Goal: Task Accomplishment & Management: Use online tool/utility

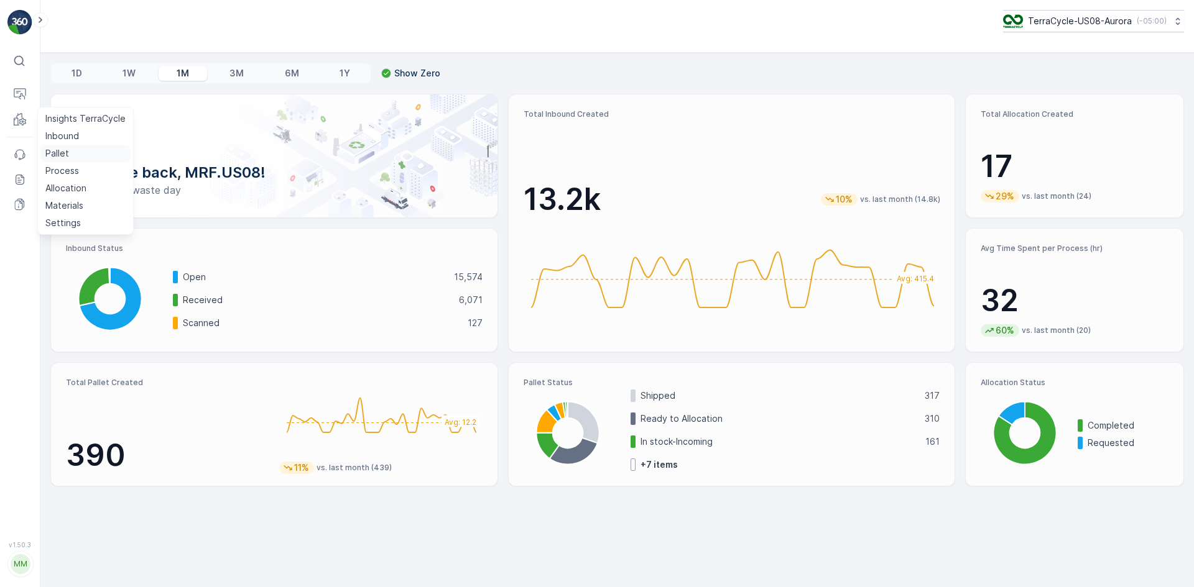
click at [61, 158] on p "Pallet" at bounding box center [57, 153] width 24 height 12
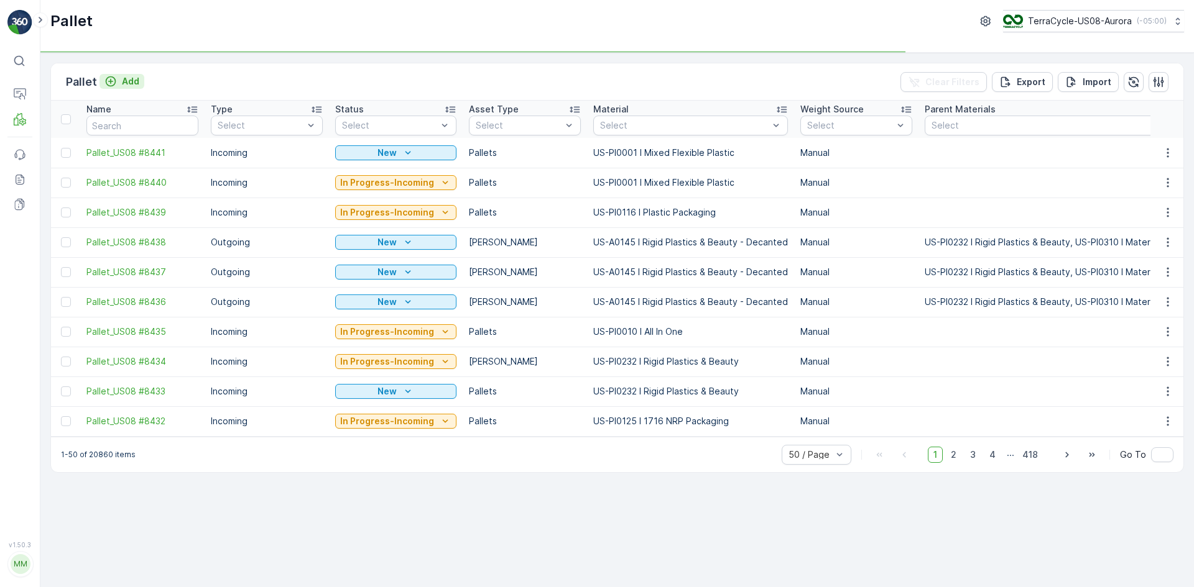
click at [131, 80] on p "Add" at bounding box center [130, 81] width 17 height 12
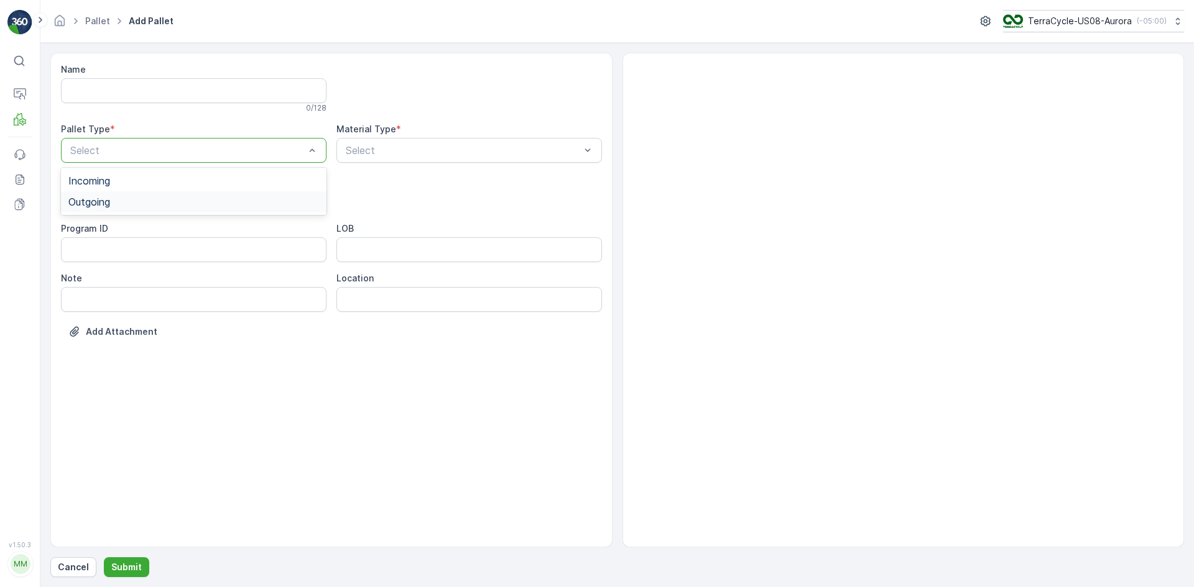
click at [145, 200] on div "Outgoing" at bounding box center [193, 201] width 251 height 11
click at [123, 255] on div "[PERSON_NAME]" at bounding box center [193, 251] width 251 height 11
type input "0001"
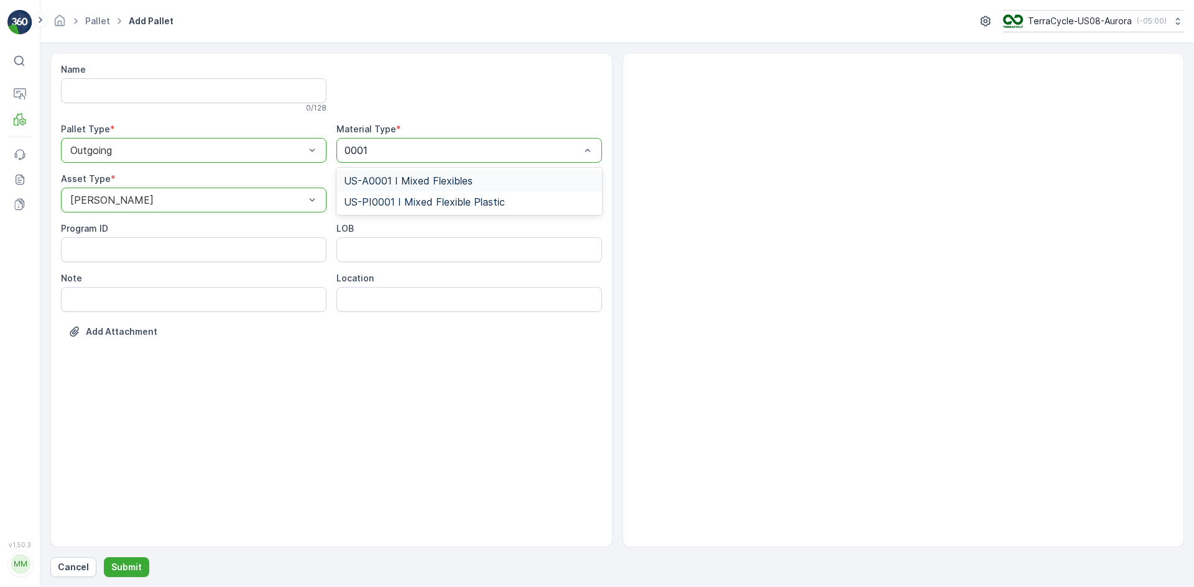
click at [390, 175] on span "US-A0001 I Mixed Flexibles" at bounding box center [408, 180] width 129 height 11
click at [131, 563] on p "Submit" at bounding box center [126, 567] width 30 height 12
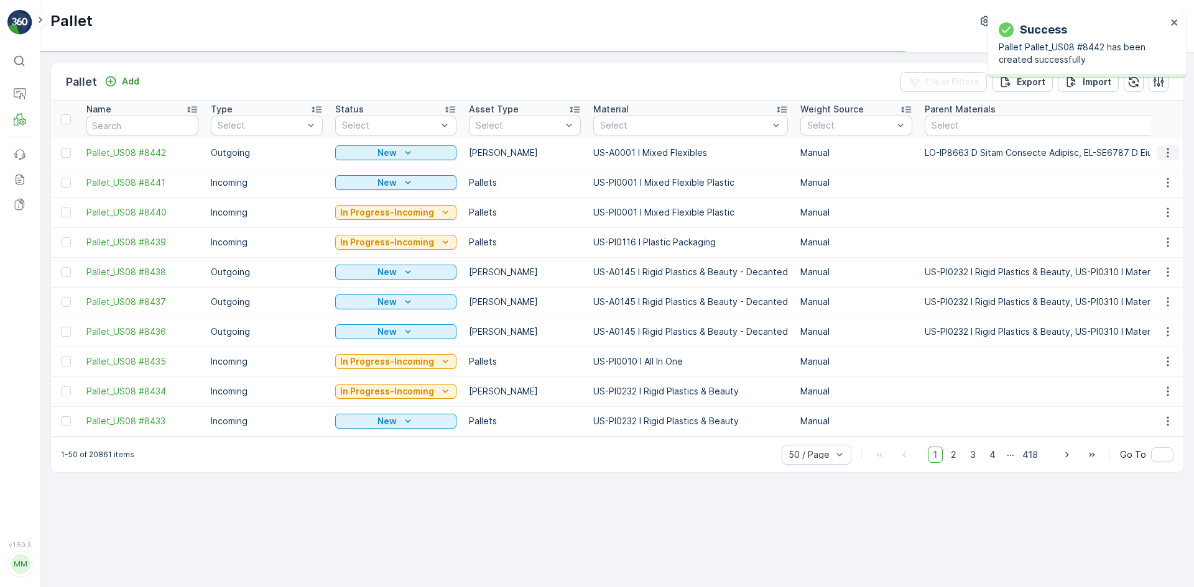
click at [1169, 155] on icon "button" at bounding box center [1167, 153] width 12 height 12
click at [1152, 237] on div "Print QR" at bounding box center [1153, 240] width 82 height 17
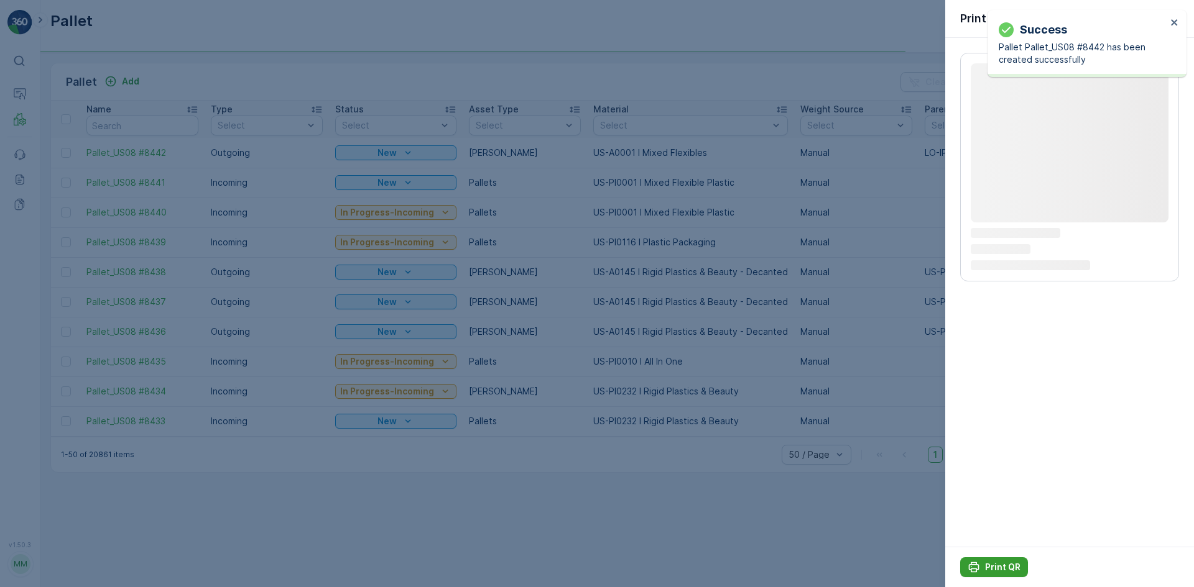
click at [1008, 571] on p "Print QR" at bounding box center [1002, 567] width 35 height 12
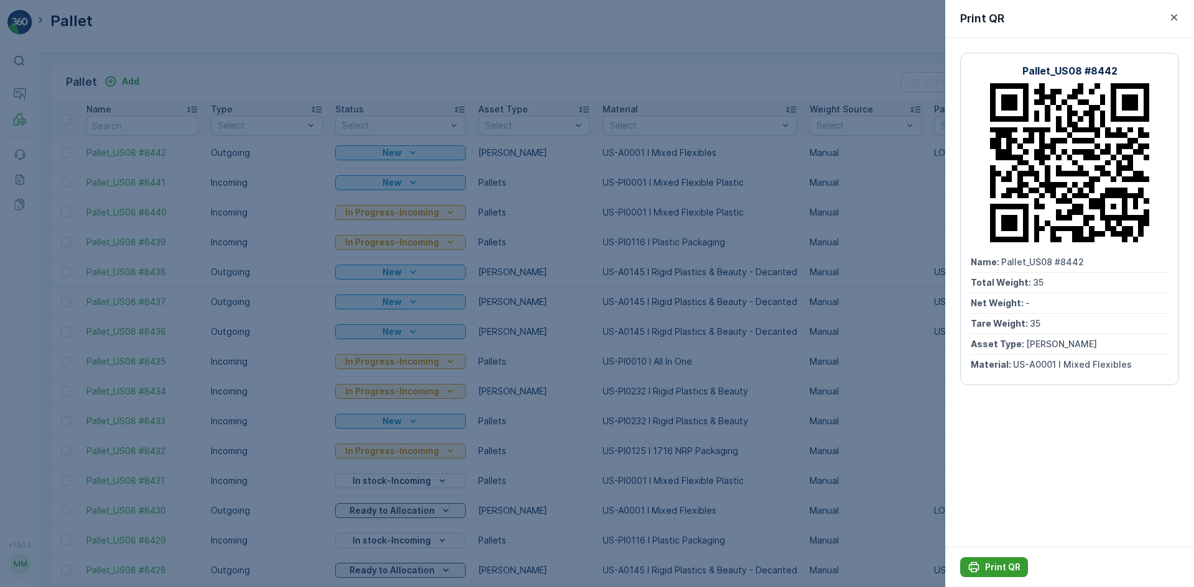
click at [997, 572] on p "Print QR" at bounding box center [1002, 567] width 35 height 12
click at [766, 107] on div at bounding box center [597, 293] width 1194 height 587
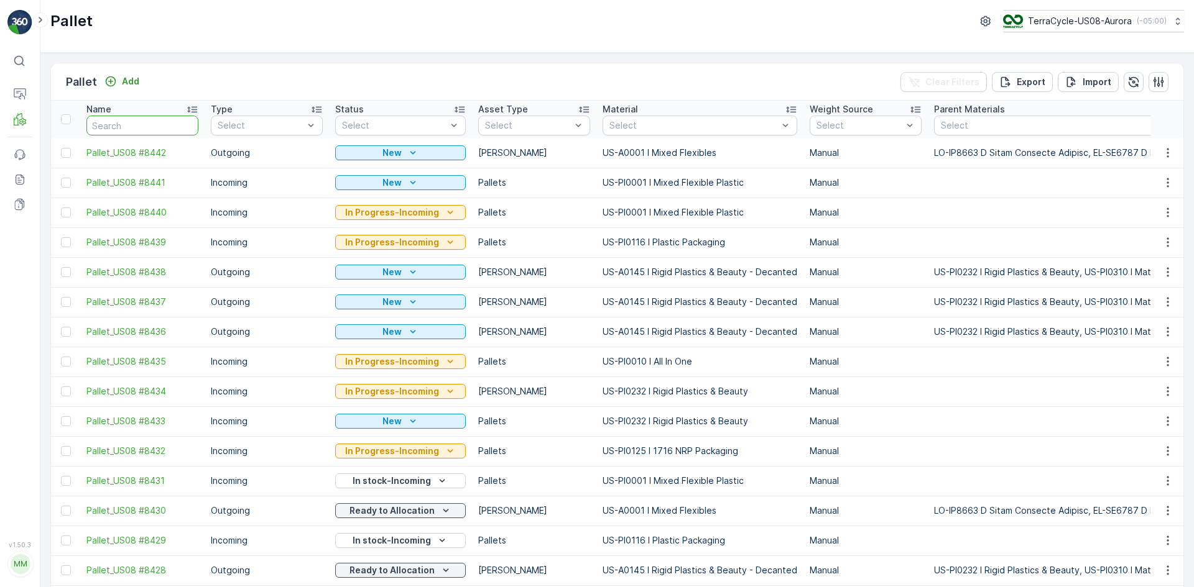
click at [171, 122] on input "text" at bounding box center [142, 126] width 112 height 20
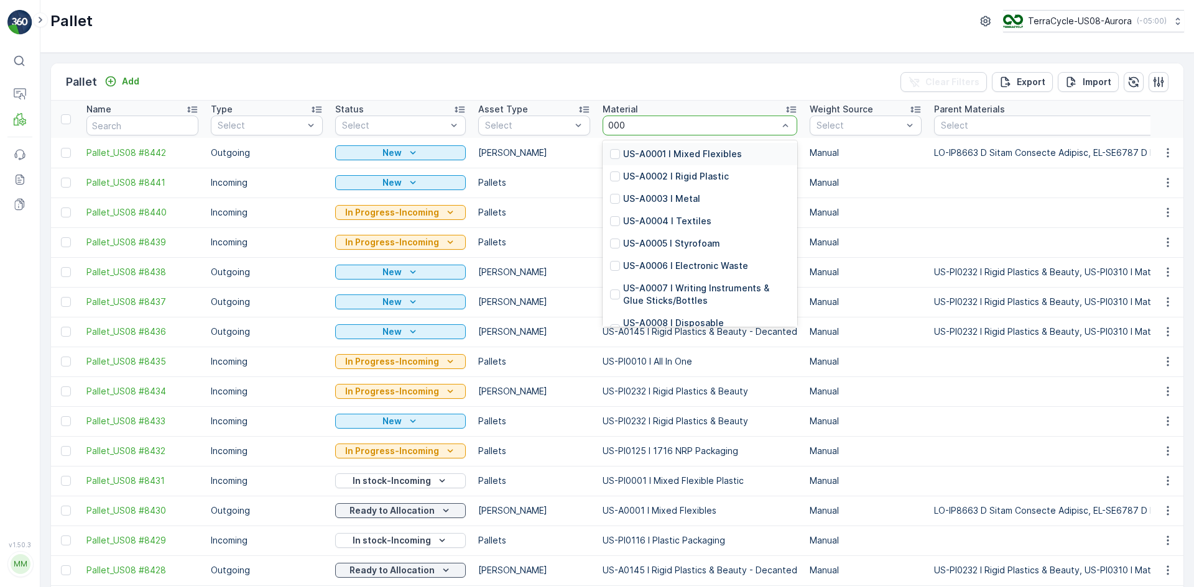
type input "0001"
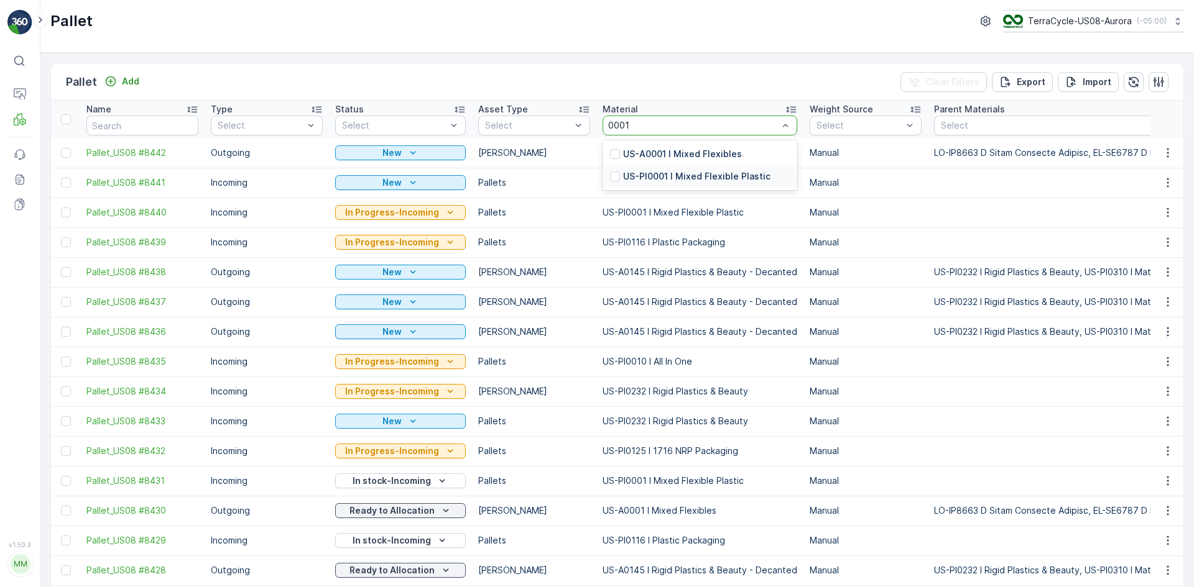
click at [623, 176] on p "US-PI0001 I Mixed Flexible Plastic" at bounding box center [696, 176] width 147 height 12
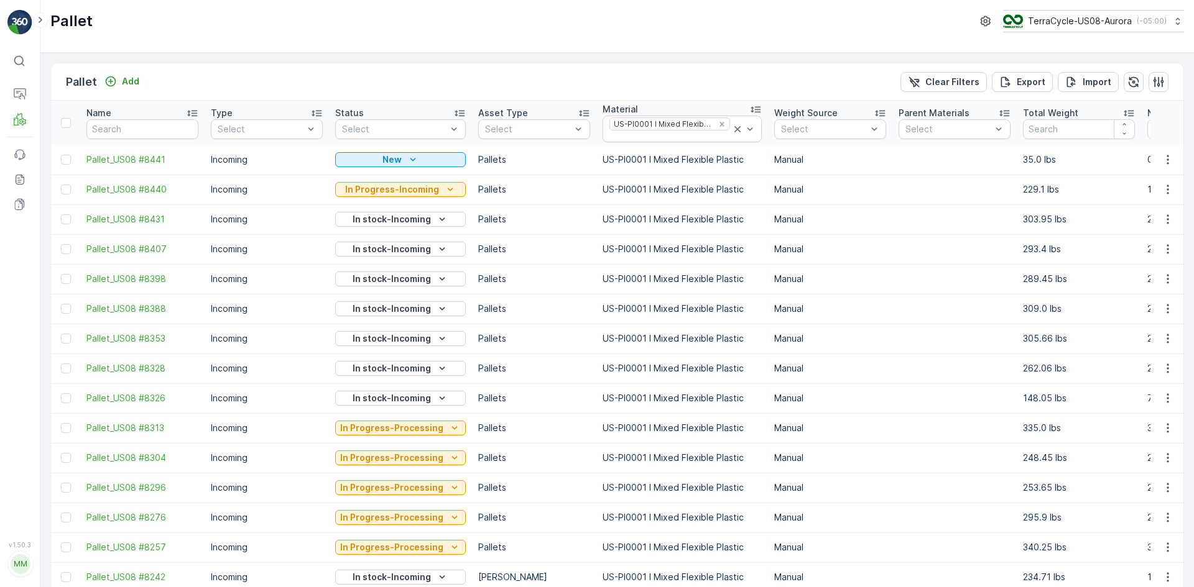
click at [453, 114] on icon at bounding box center [459, 113] width 12 height 12
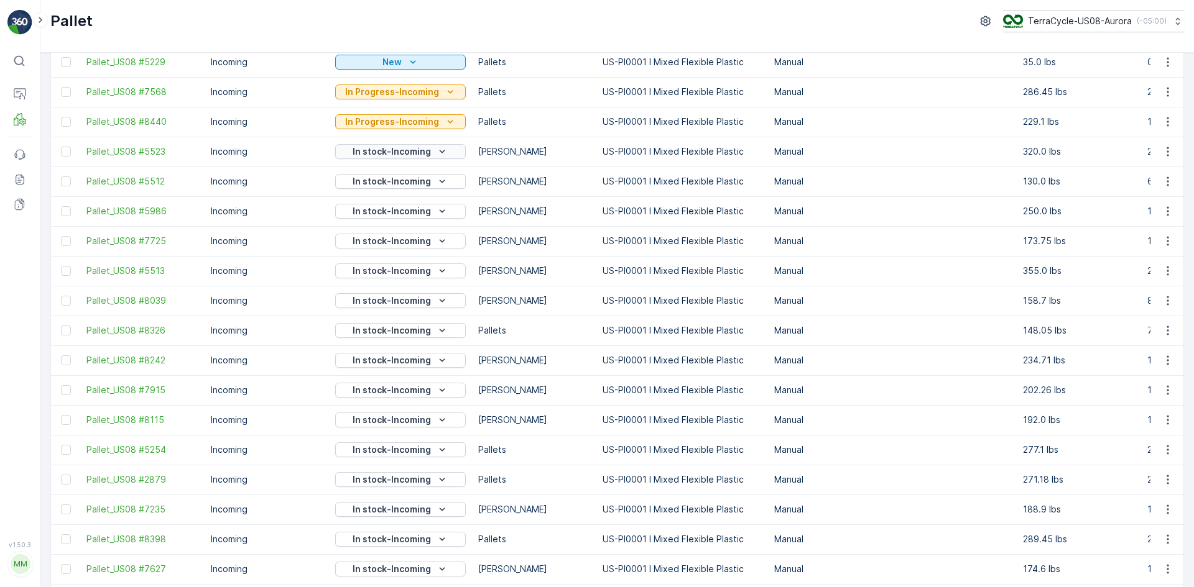
scroll to position [311, 0]
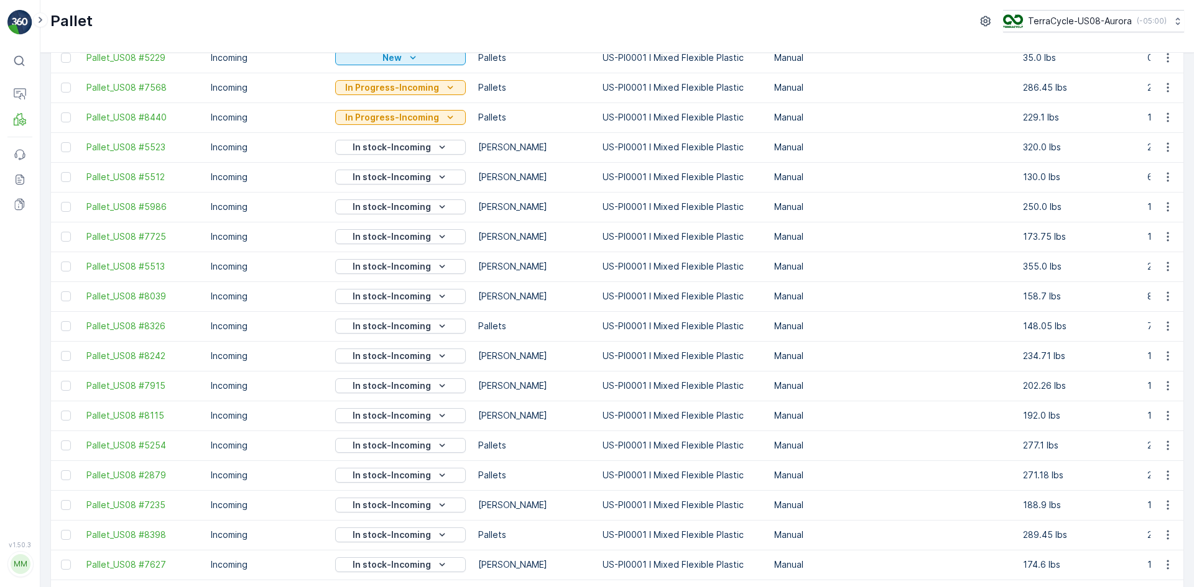
click at [492, 563] on p "[PERSON_NAME]" at bounding box center [534, 565] width 112 height 12
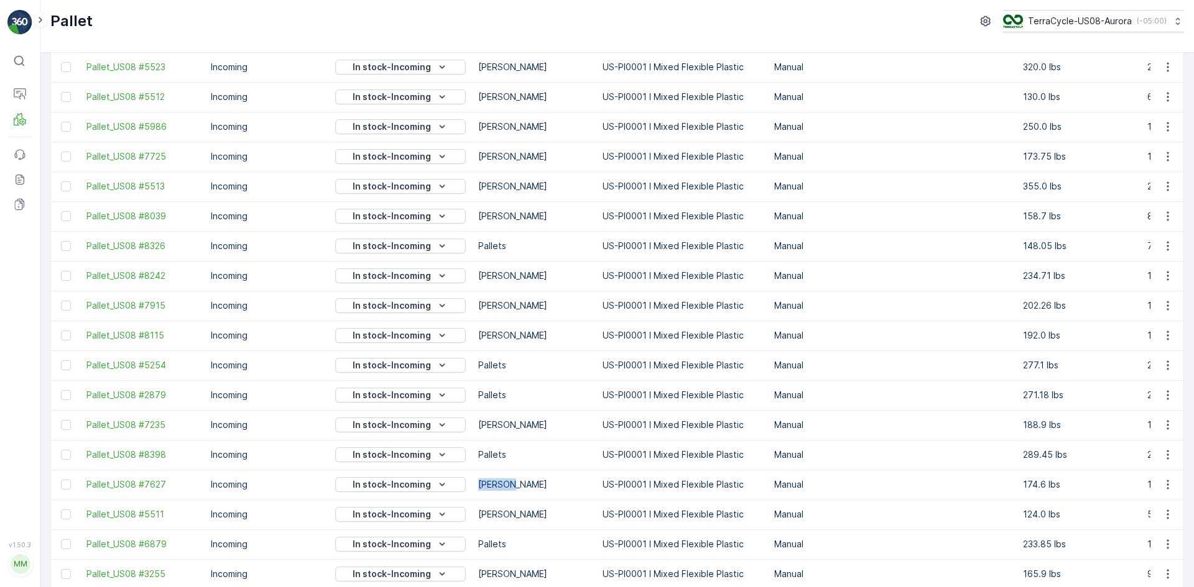
scroll to position [373, 0]
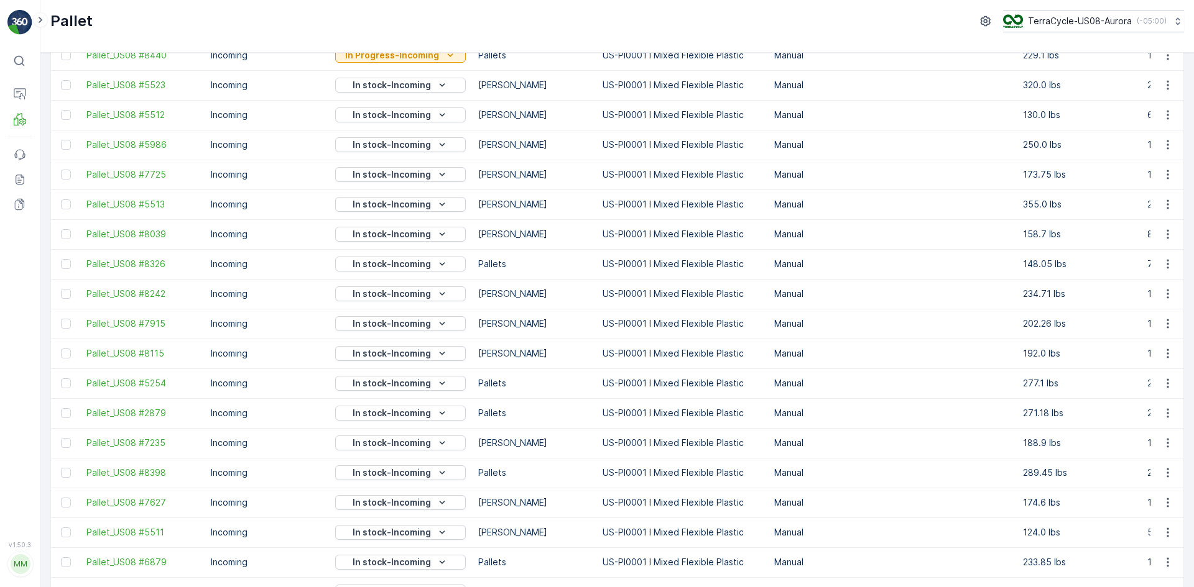
click at [507, 392] on td "Pallets" at bounding box center [534, 384] width 124 height 30
click at [532, 560] on p "Pallets" at bounding box center [534, 562] width 112 height 12
click at [532, 559] on p "Pallets" at bounding box center [534, 562] width 112 height 12
drag, startPoint x: 532, startPoint y: 559, endPoint x: 518, endPoint y: 573, distance: 19.4
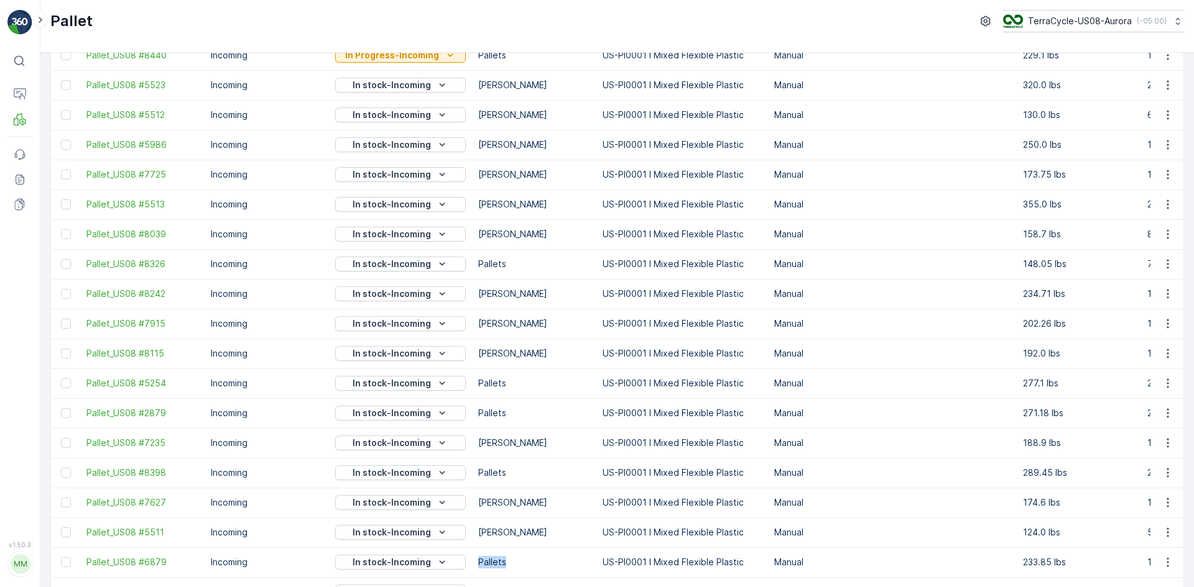
click at [531, 561] on p "Pallets" at bounding box center [534, 562] width 112 height 12
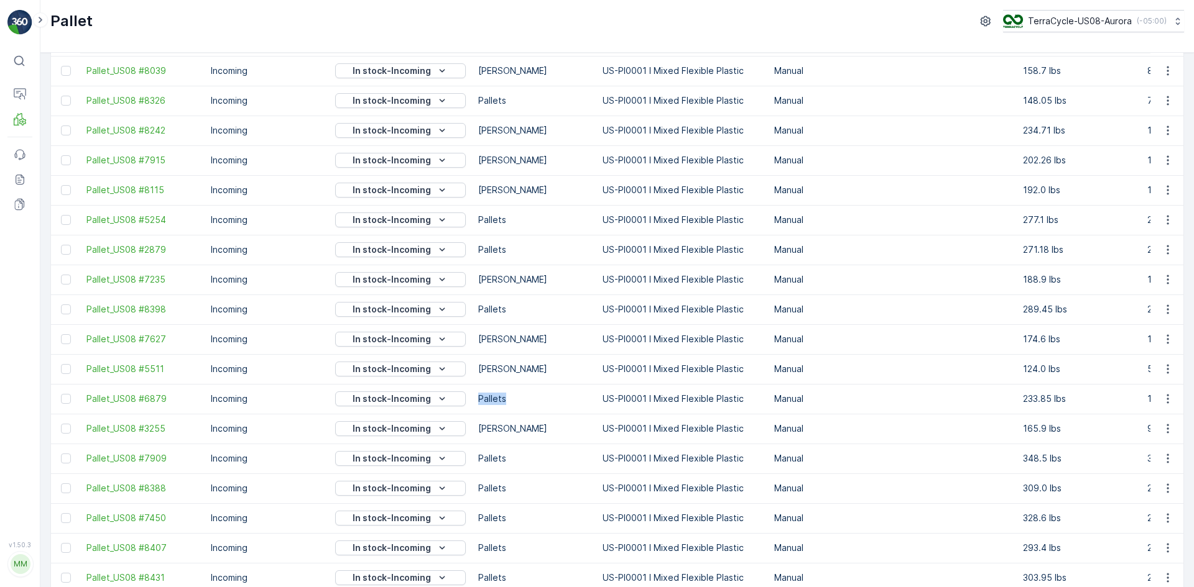
scroll to position [622, 0]
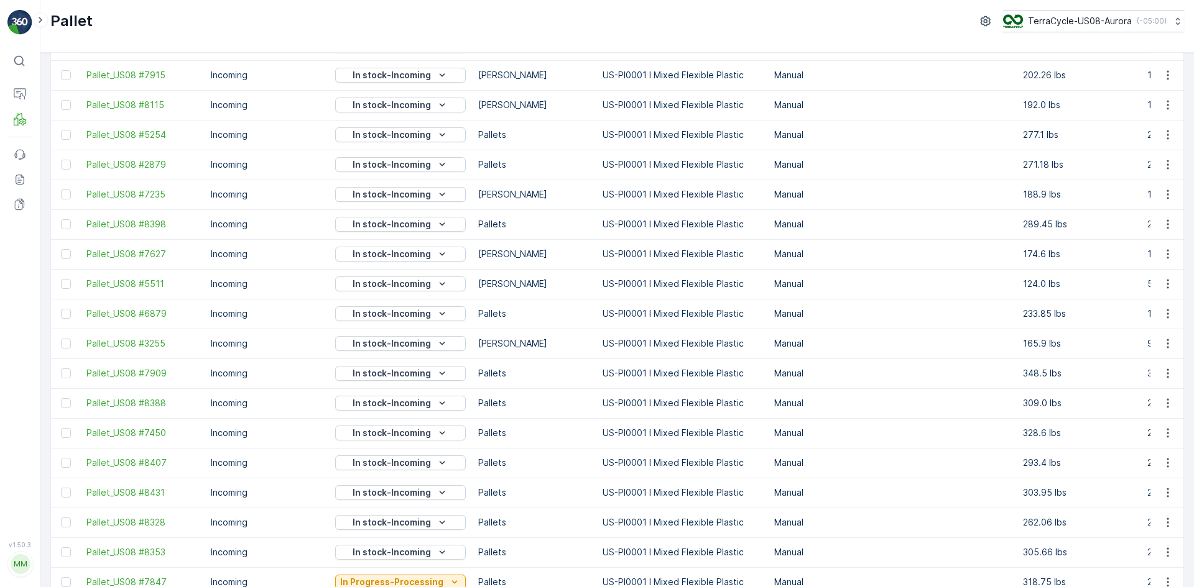
click at [507, 371] on p "Pallets" at bounding box center [534, 373] width 112 height 12
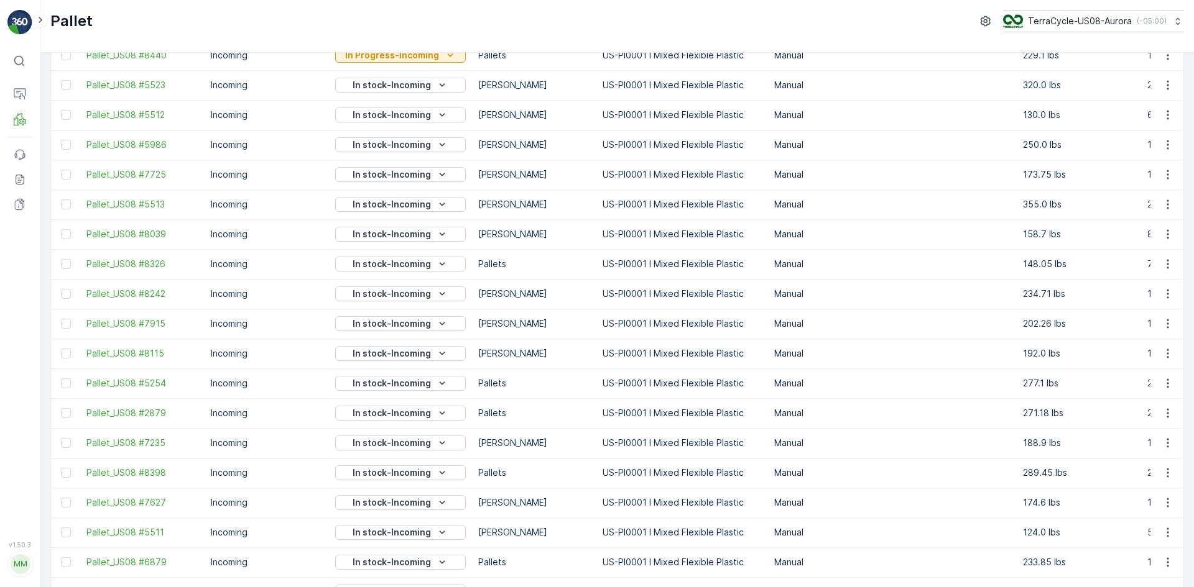
scroll to position [0, 0]
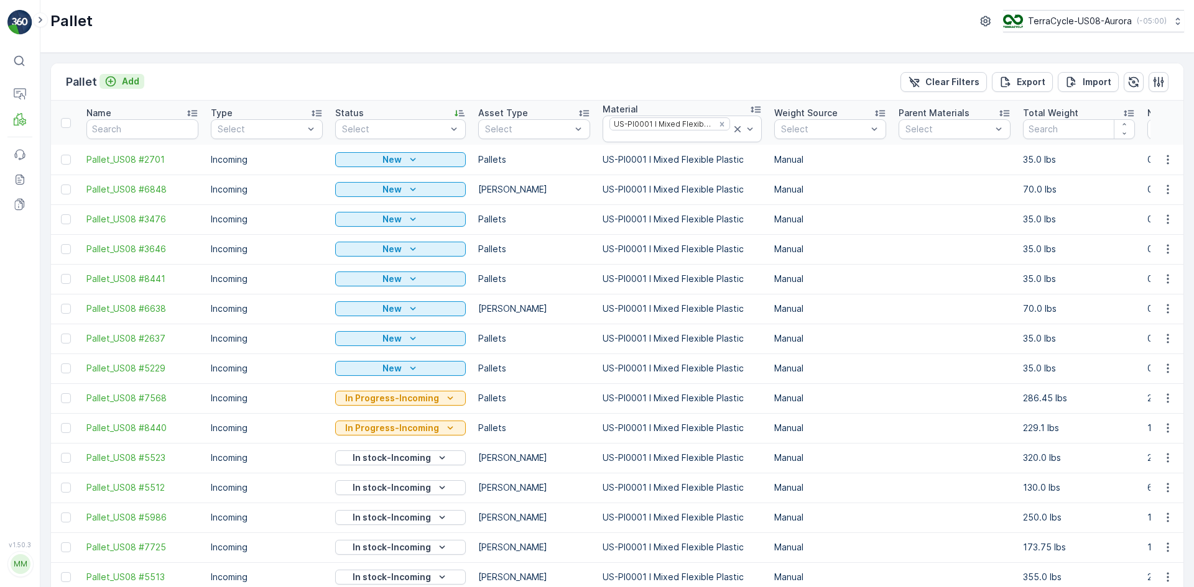
click at [124, 82] on p "Add" at bounding box center [130, 81] width 17 height 12
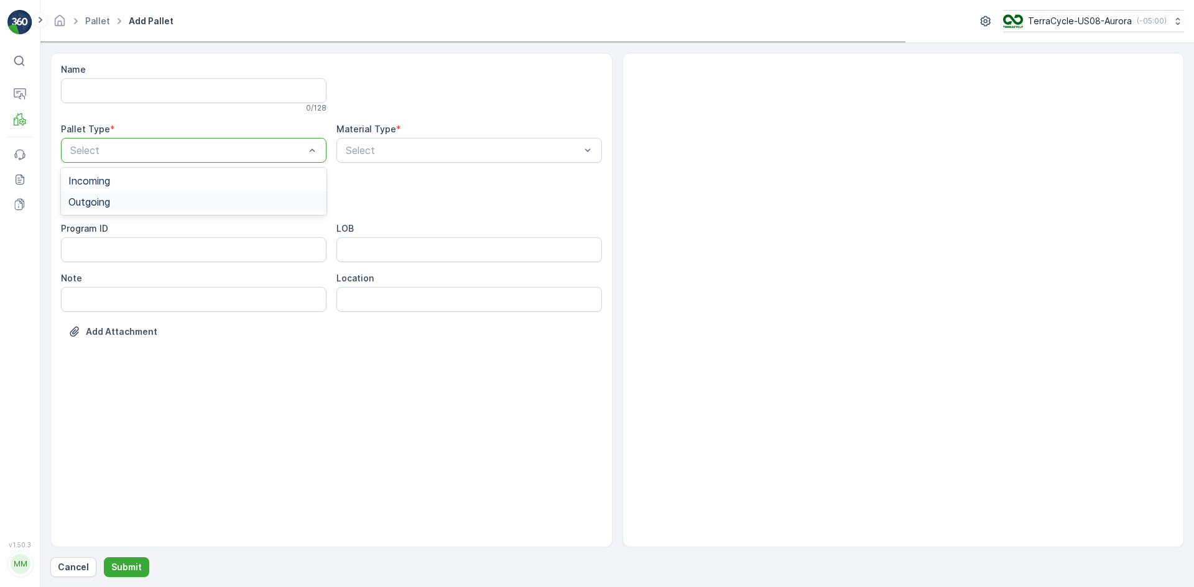
click at [175, 196] on div "Outgoing" at bounding box center [193, 201] width 265 height 21
click at [135, 254] on div "[PERSON_NAME]" at bounding box center [193, 251] width 251 height 11
click at [377, 158] on div "Select" at bounding box center [468, 150] width 265 height 25
type input "9999"
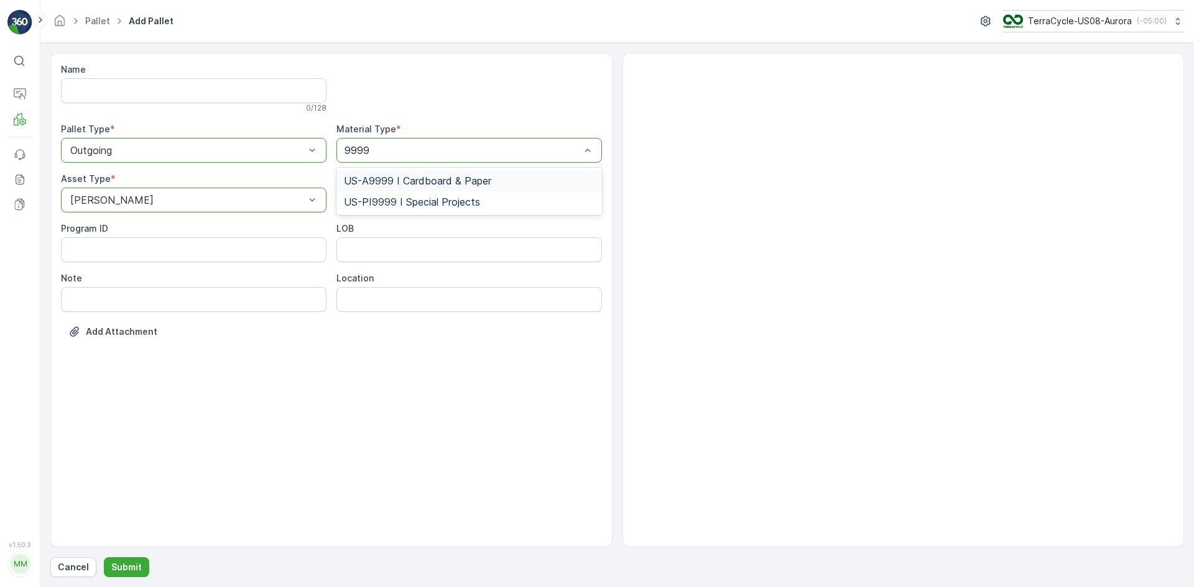
click at [412, 181] on span "US-A9999 I Cardboard & Paper" at bounding box center [417, 180] width 147 height 11
click at [137, 565] on p "Submit" at bounding box center [126, 567] width 30 height 12
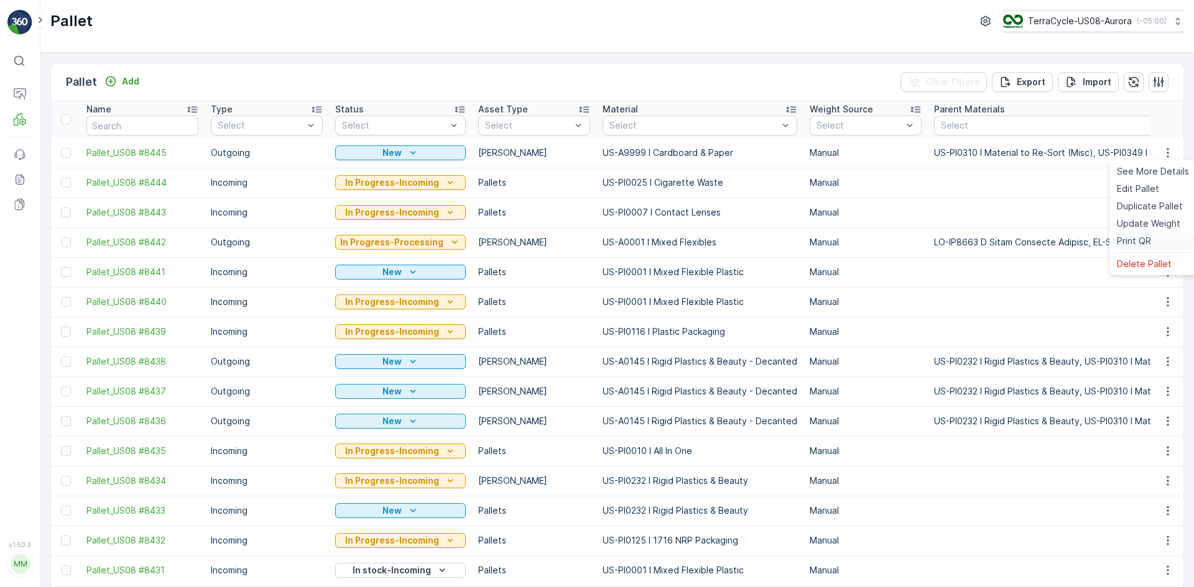
click at [1135, 237] on span "Print QR" at bounding box center [1133, 241] width 34 height 12
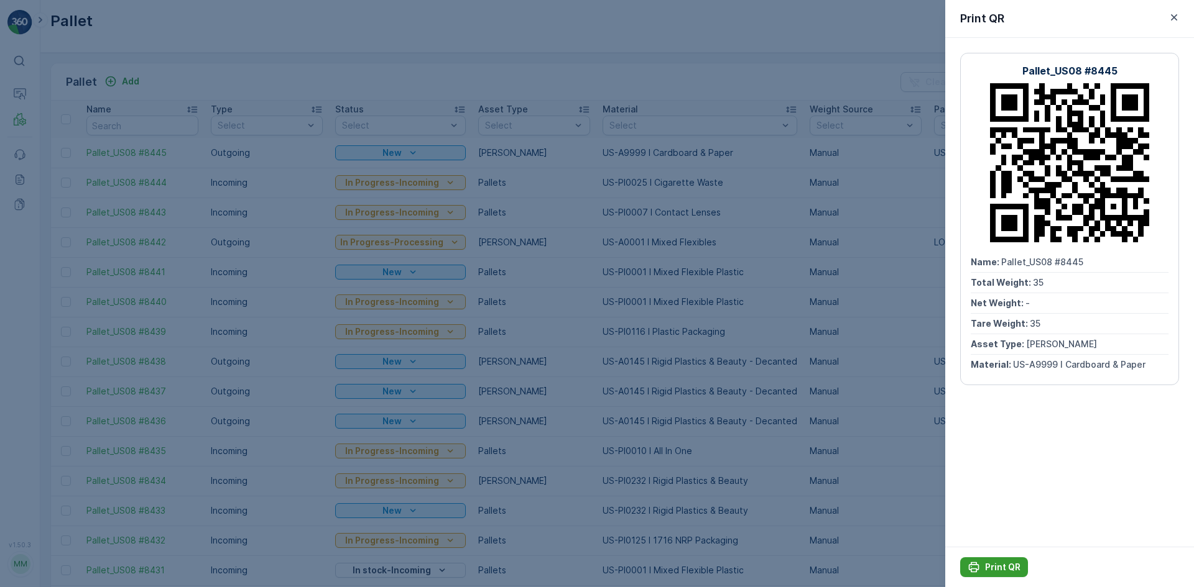
click at [1004, 570] on p "Print QR" at bounding box center [1002, 567] width 35 height 12
